Goal: Navigation & Orientation: Find specific page/section

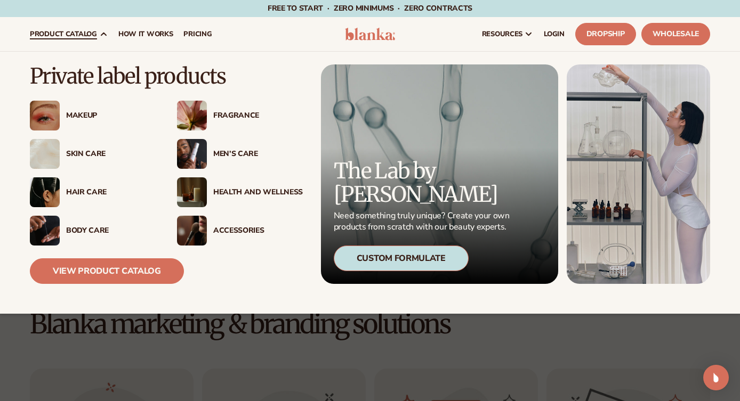
drag, startPoint x: 128, startPoint y: 270, endPoint x: 317, endPoint y: 239, distance: 190.7
click at [128, 270] on link "View Product Catalog" at bounding box center [107, 272] width 154 height 26
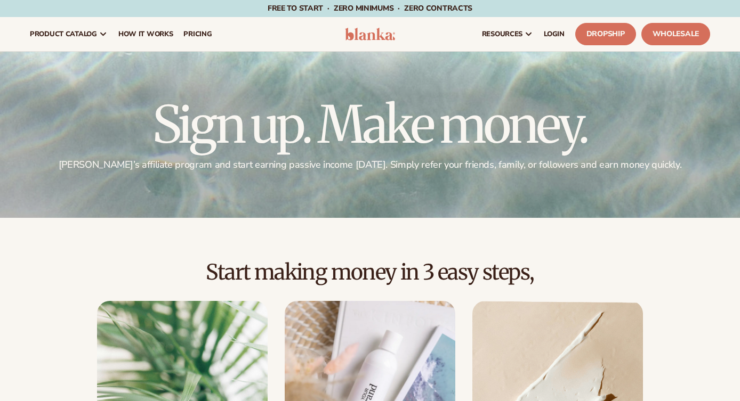
scroll to position [340, 0]
